Goal: Task Accomplishment & Management: Manage account settings

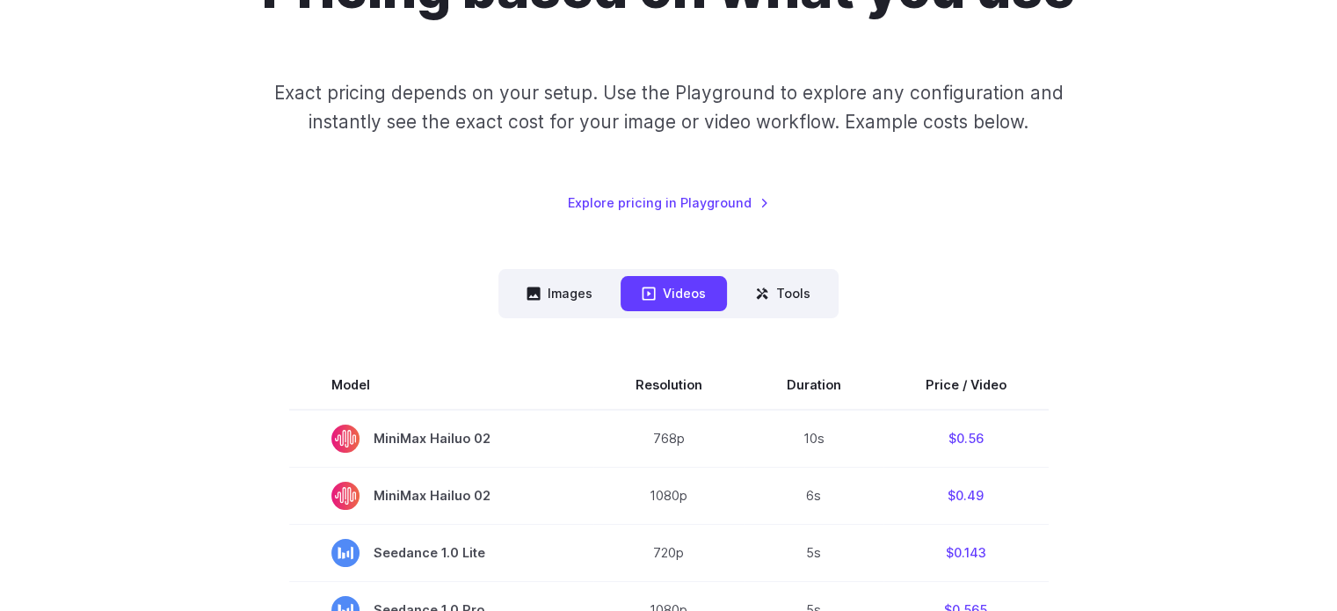
scroll to position [211, 0]
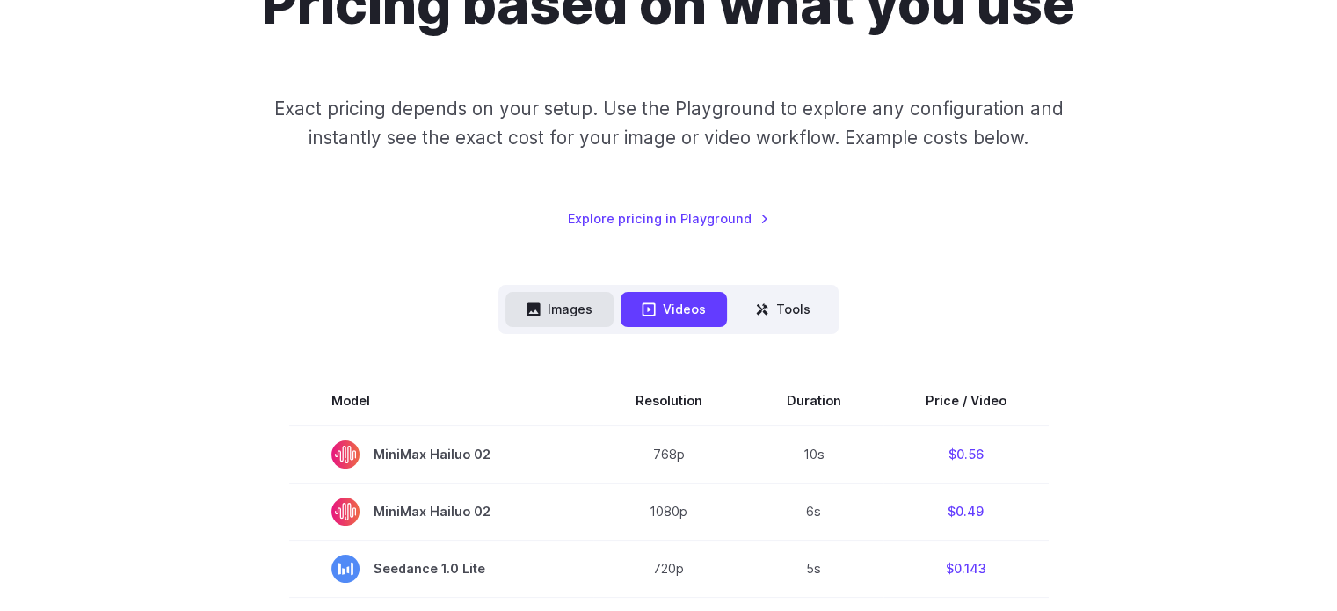
click at [559, 312] on button "Images" at bounding box center [559, 309] width 108 height 34
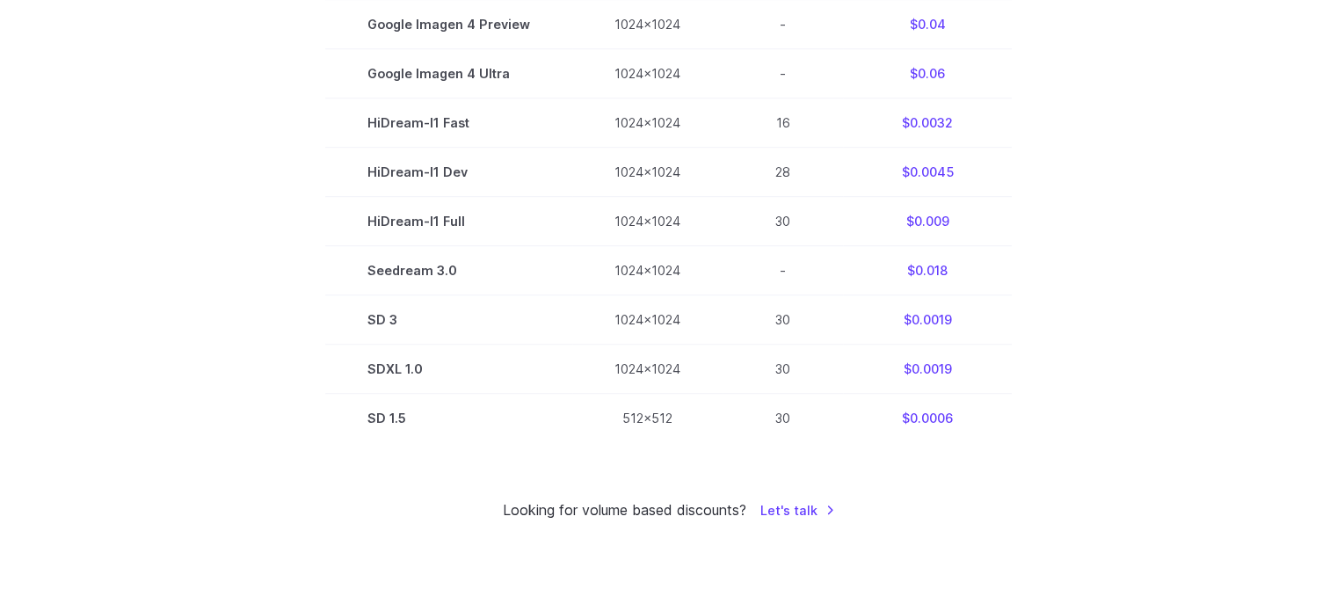
scroll to position [0, 0]
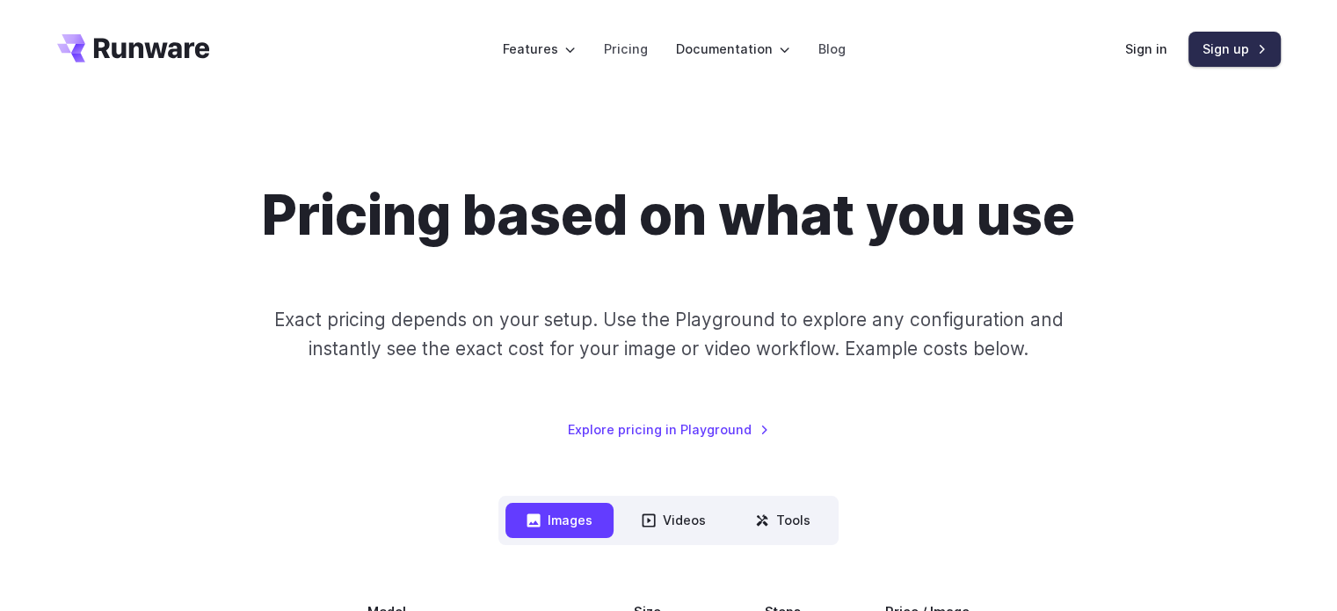
click at [1223, 50] on link "Sign up" at bounding box center [1234, 49] width 92 height 34
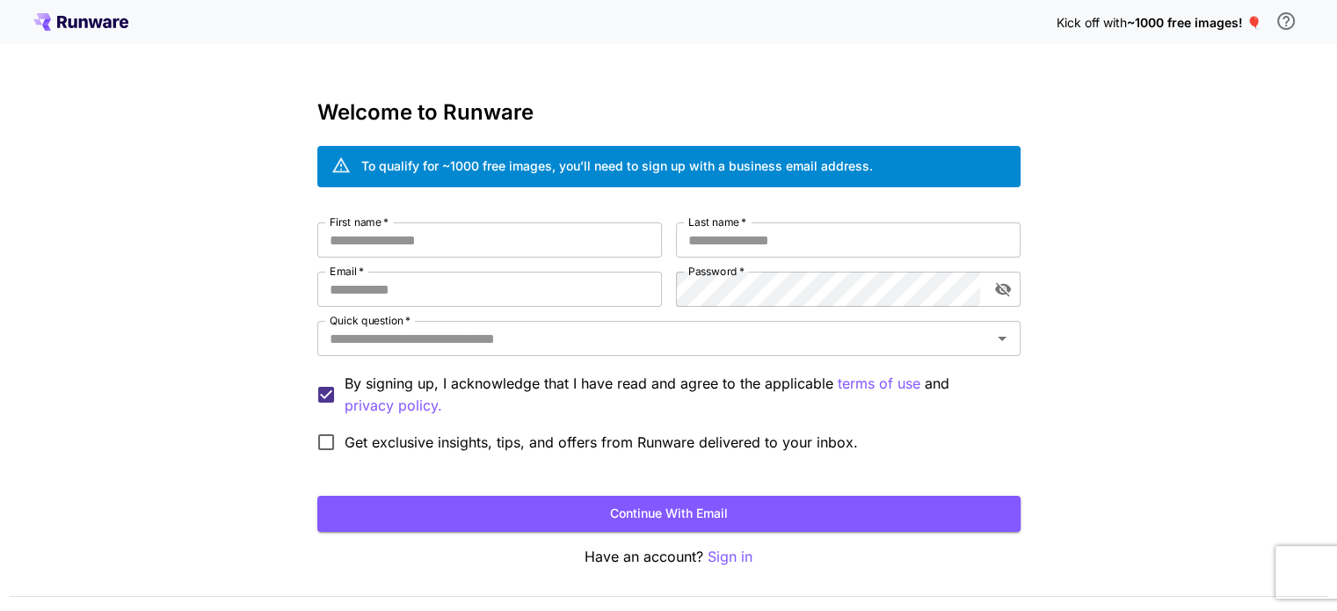
click at [523, 217] on div "Welcome to Runware To qualify for ~1000 free images, you’ll need to sign up wit…" at bounding box center [668, 334] width 703 height 468
click at [518, 239] on input "First name   *" at bounding box center [489, 239] width 344 height 35
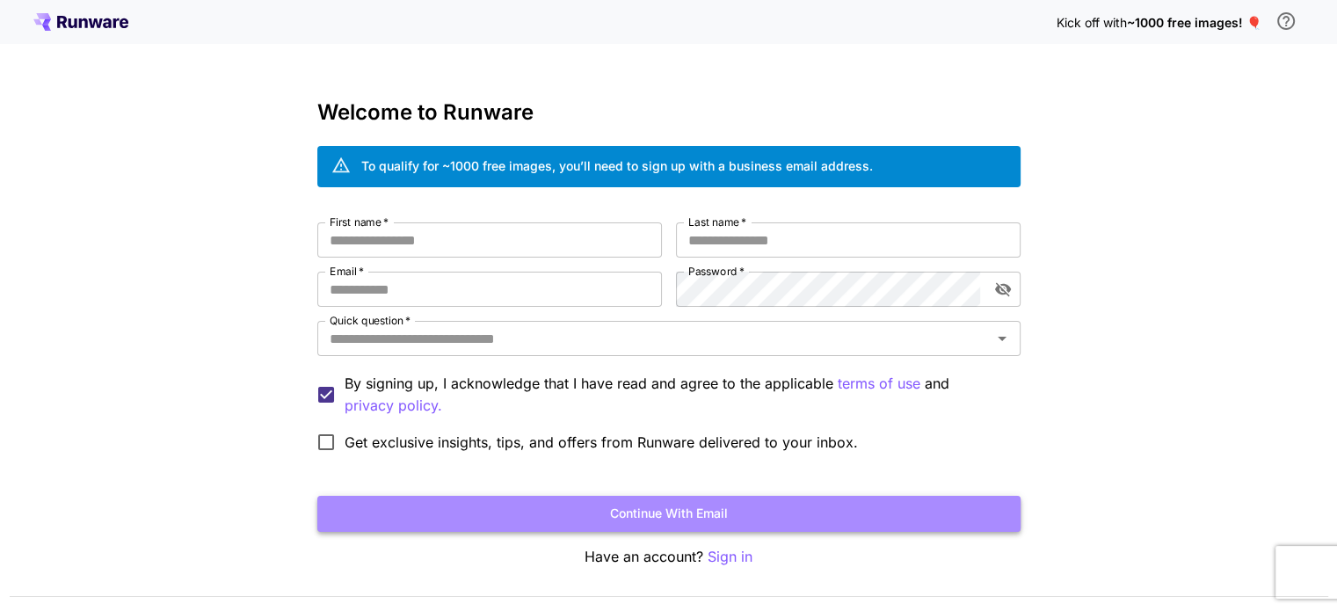
click at [675, 523] on button "Continue with email" at bounding box center [668, 514] width 703 height 36
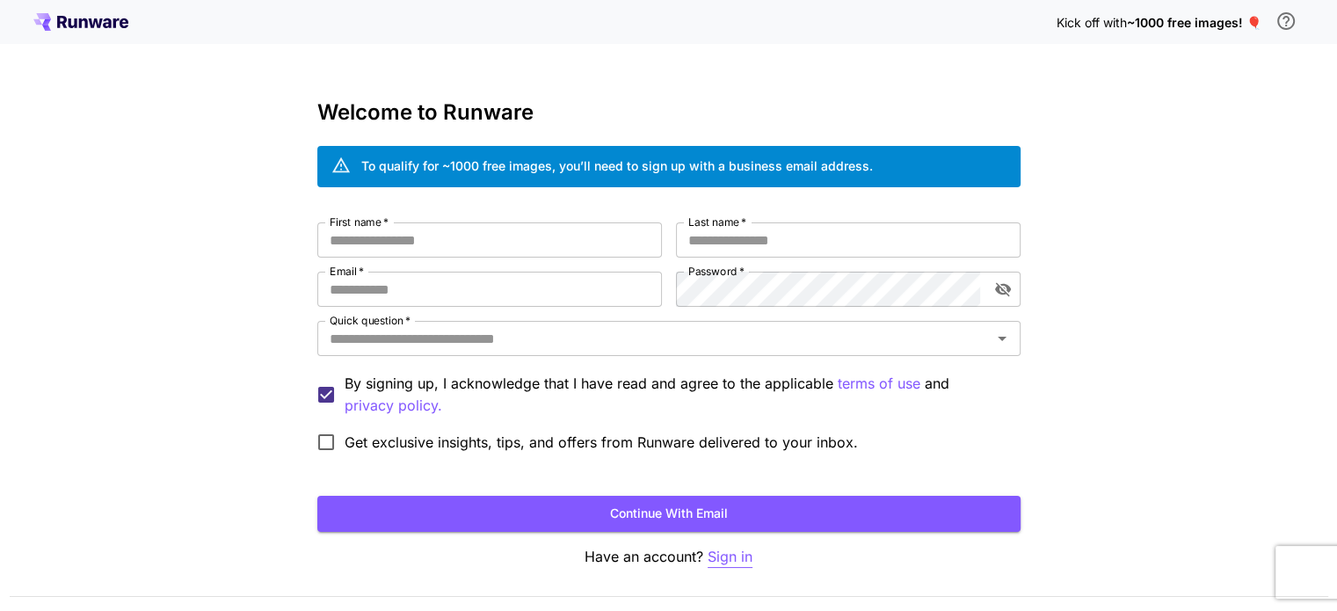
click at [737, 559] on p "Sign in" at bounding box center [729, 557] width 45 height 22
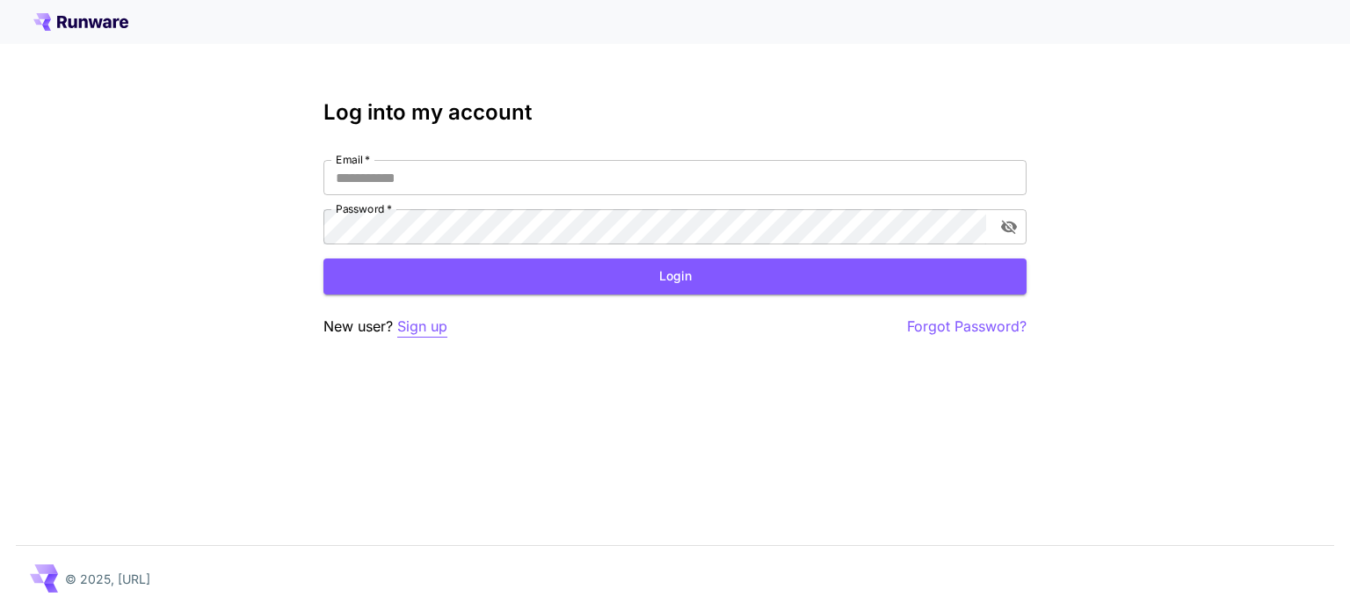
click at [424, 320] on p "Sign up" at bounding box center [422, 326] width 50 height 22
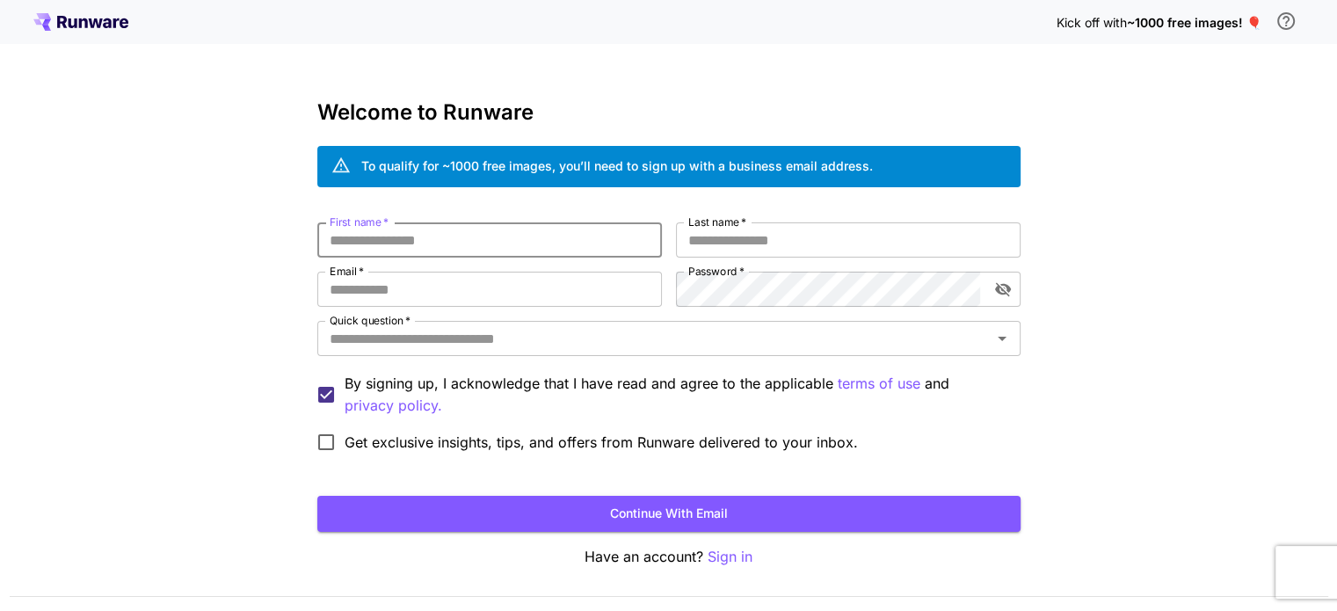
click at [432, 237] on input "First name   *" at bounding box center [489, 239] width 344 height 35
click at [569, 255] on input "First name   *" at bounding box center [489, 239] width 344 height 35
type input "******"
click at [733, 221] on label "Last name   *" at bounding box center [717, 221] width 58 height 15
click at [733, 222] on input "Last name   *" at bounding box center [848, 239] width 344 height 35
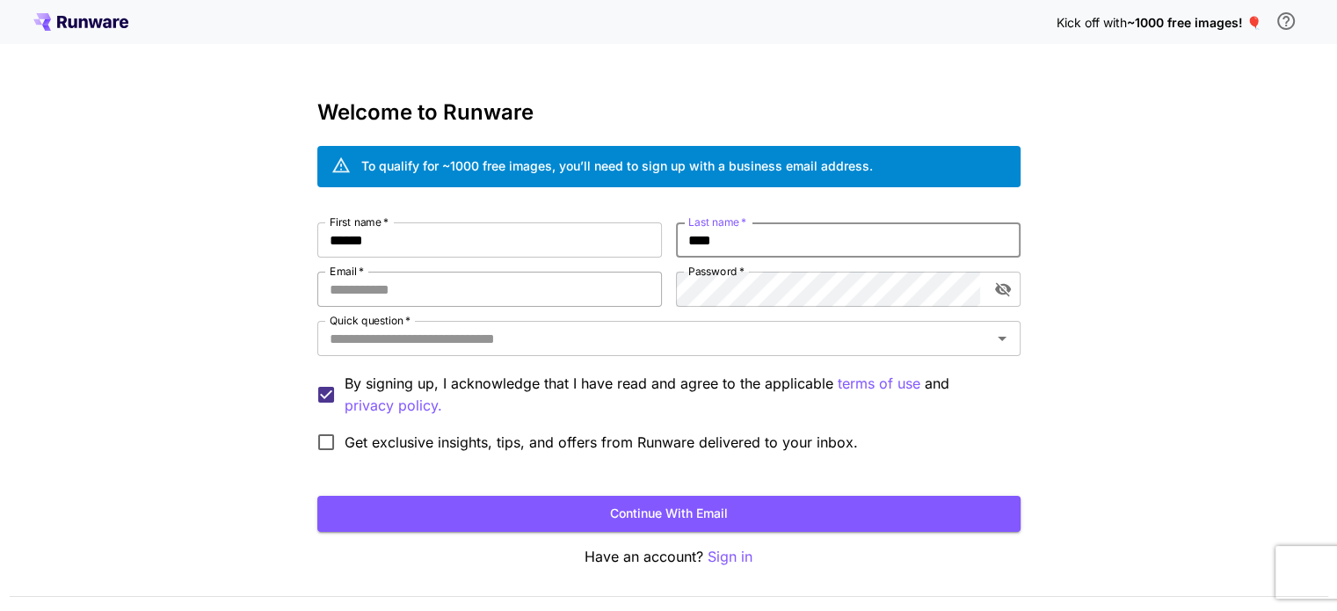
type input "****"
click at [471, 288] on input "Email   *" at bounding box center [489, 289] width 344 height 35
type input "**********"
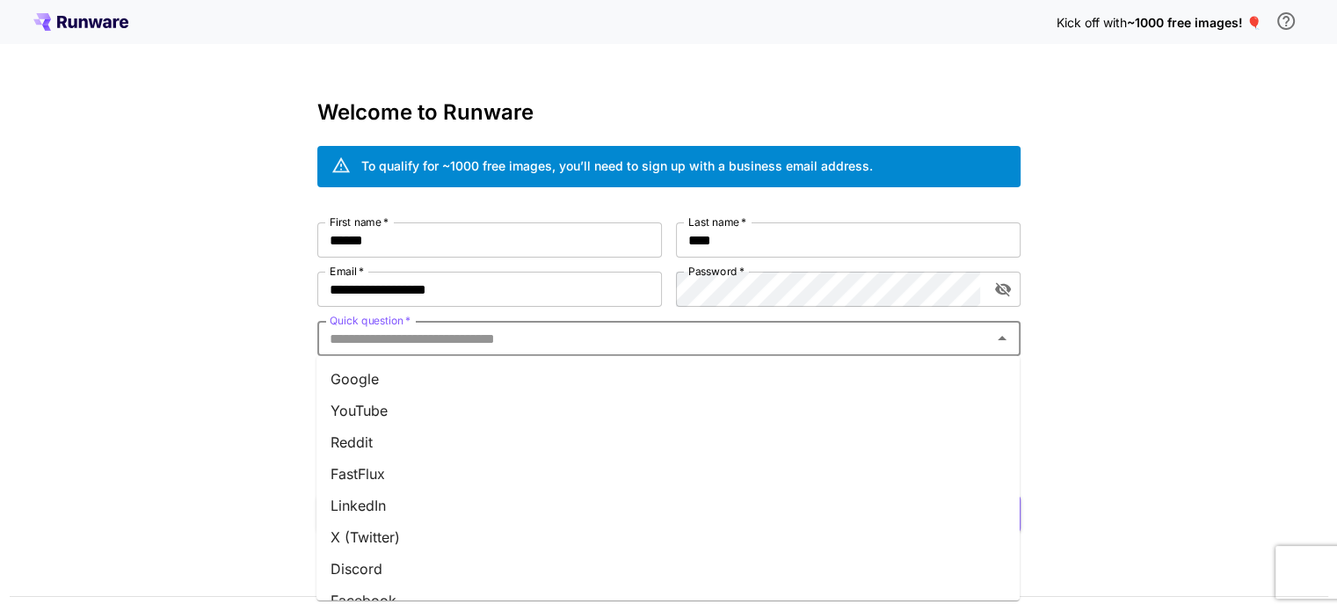
click at [709, 344] on input "Quick question   *" at bounding box center [654, 338] width 663 height 25
click at [661, 395] on li "YouTube" at bounding box center [667, 411] width 703 height 32
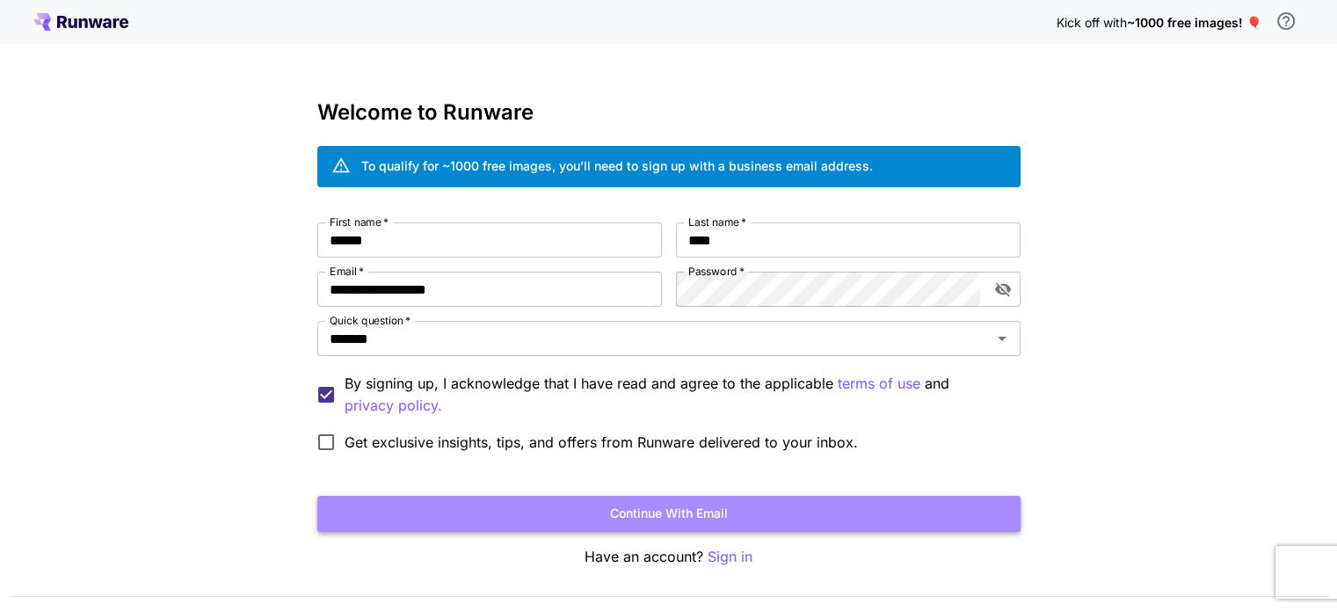
click at [570, 503] on button "Continue with email" at bounding box center [668, 514] width 703 height 36
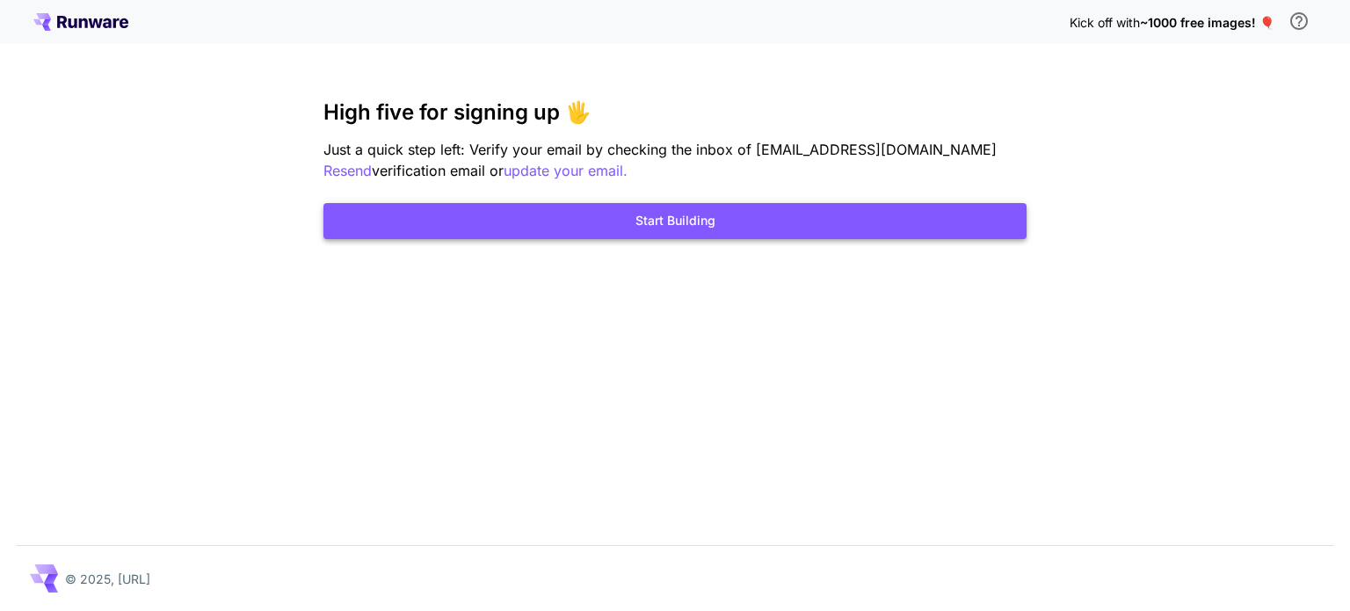
click at [691, 219] on button "Start Building" at bounding box center [674, 221] width 703 height 36
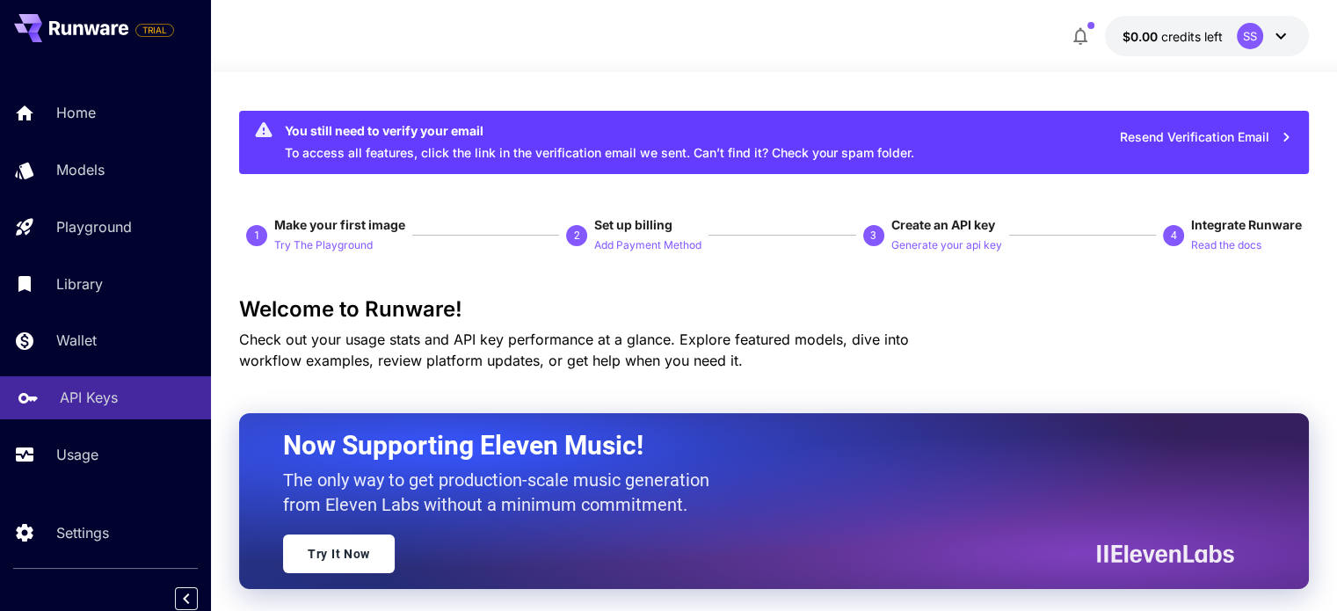
click at [119, 398] on div "API Keys" at bounding box center [128, 397] width 137 height 21
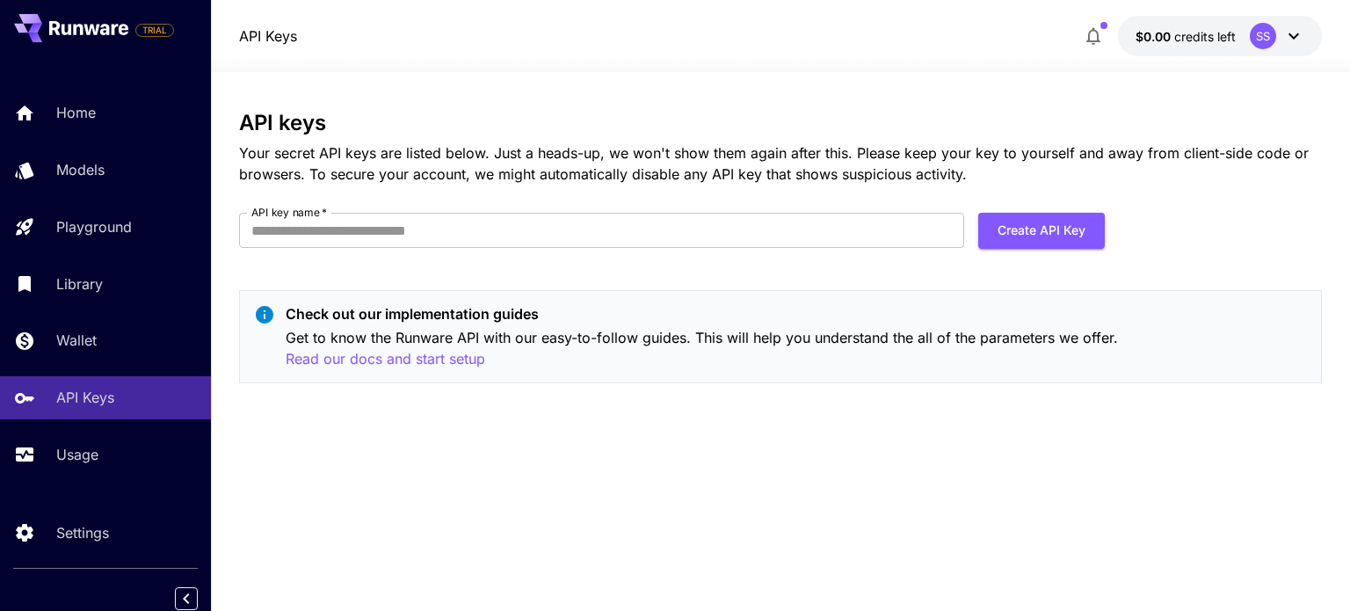
click at [710, 103] on div "API keys Your secret API keys are listed below. Just a heads-up, we won't show …" at bounding box center [780, 341] width 1082 height 539
click at [1040, 228] on button "Create API Key" at bounding box center [1041, 231] width 127 height 36
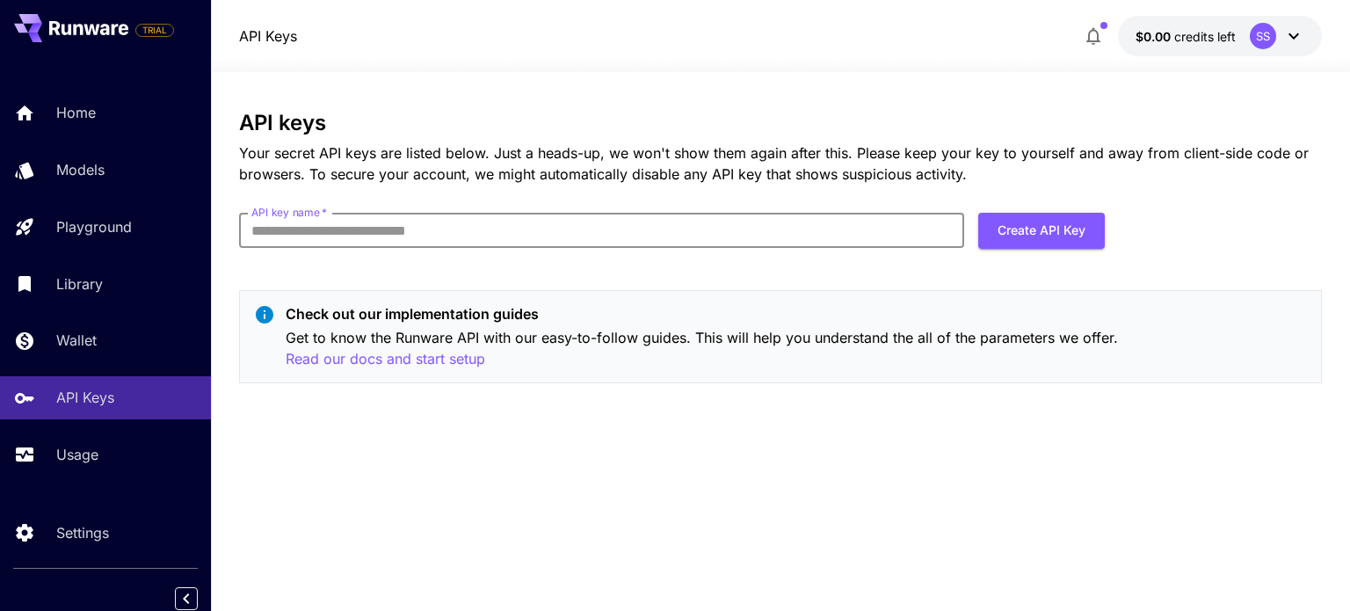
click at [875, 243] on input "API key name   *" at bounding box center [601, 230] width 725 height 35
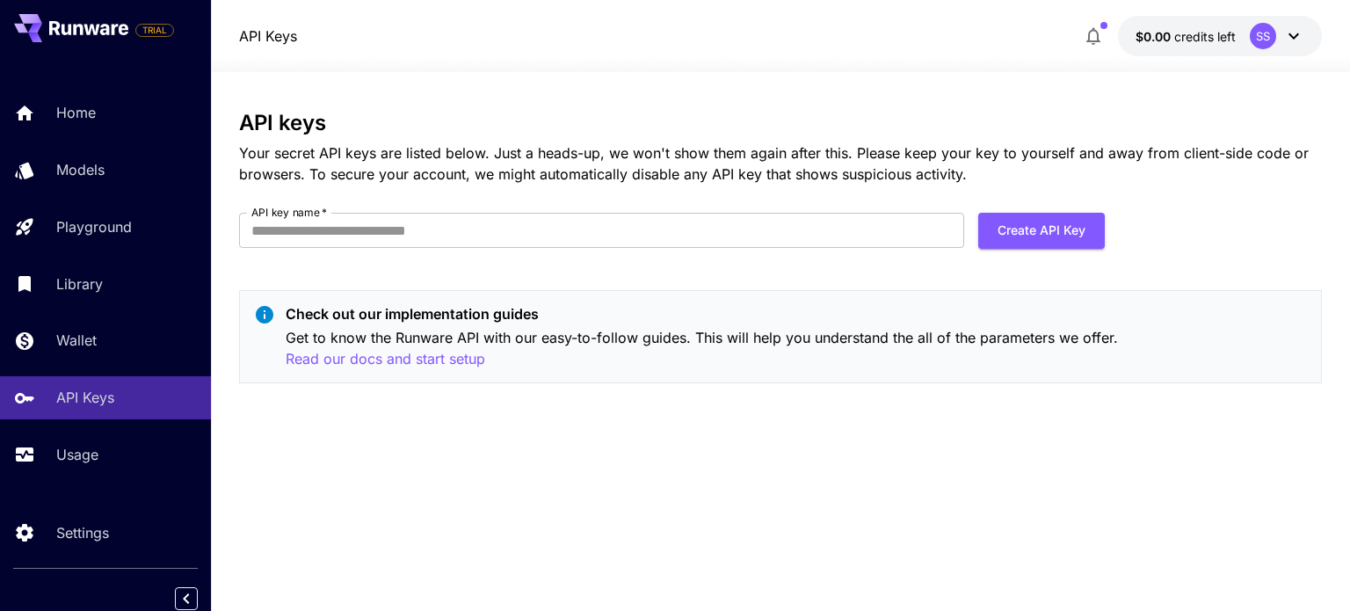
click at [538, 421] on div "API keys Your secret API keys are listed below. Just a heads-up, we won't show …" at bounding box center [780, 341] width 1082 height 461
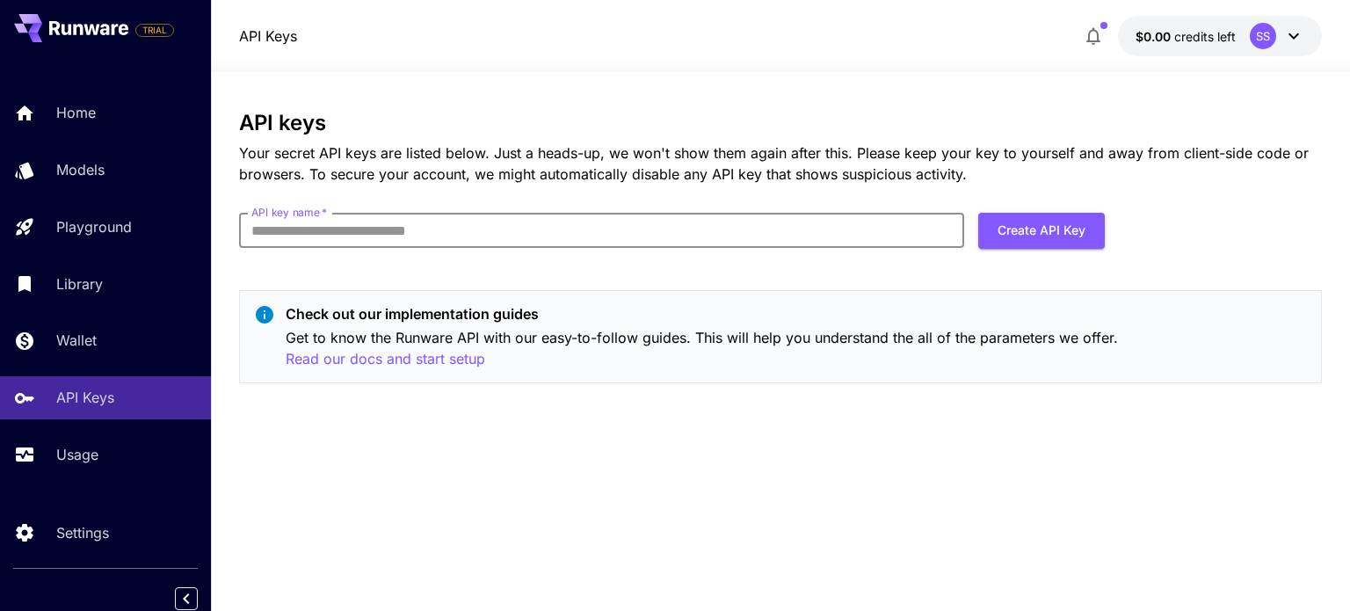
click at [552, 230] on input "API key name   *" at bounding box center [601, 230] width 725 height 35
type input "*****"
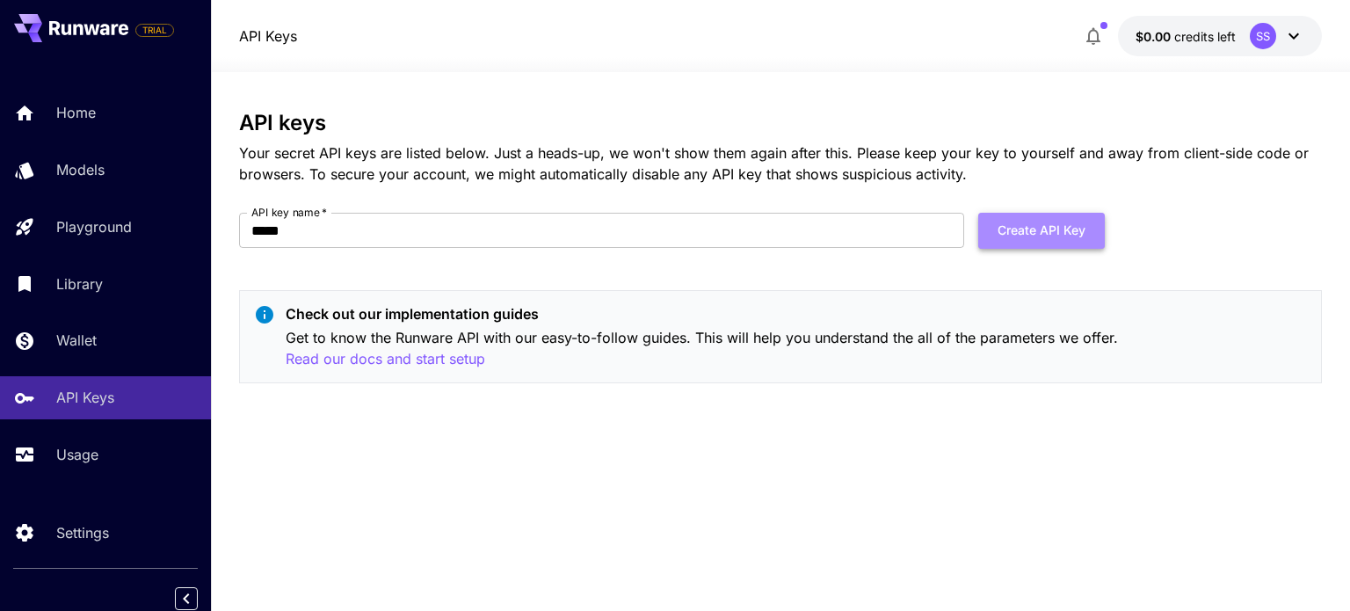
click at [1002, 238] on button "Create API Key" at bounding box center [1041, 231] width 127 height 36
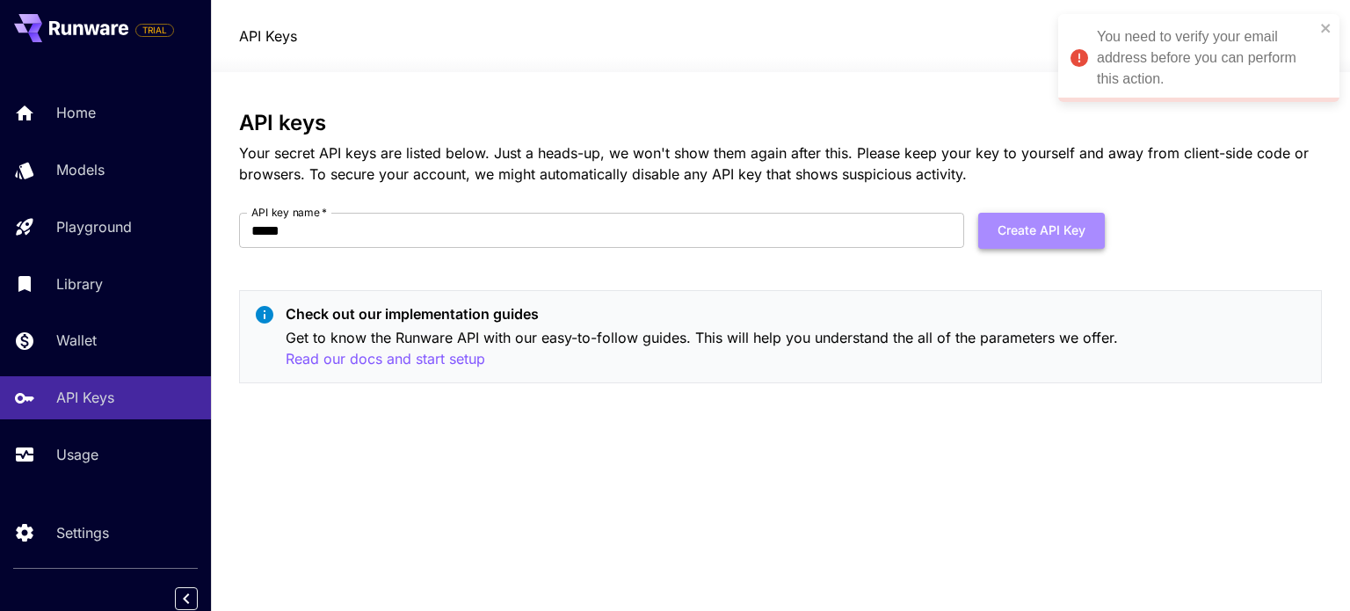
click at [1041, 236] on button "Create API Key" at bounding box center [1041, 231] width 127 height 36
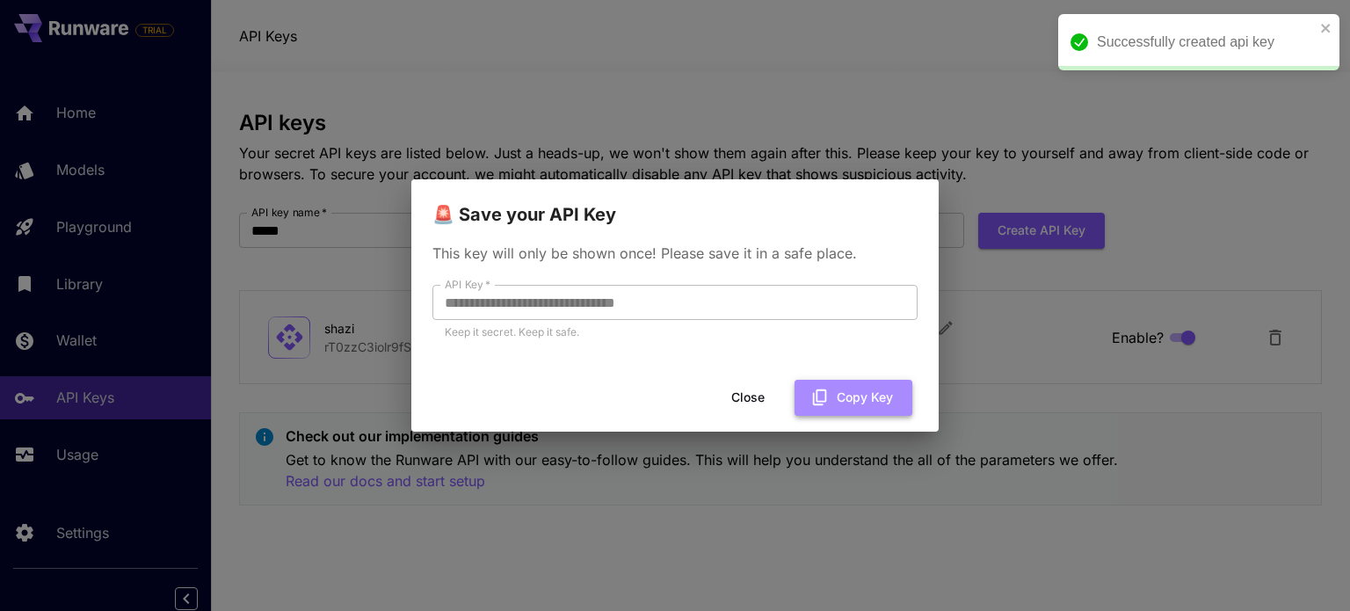
click at [825, 395] on icon "button" at bounding box center [820, 397] width 14 height 16
